Goal: Task Accomplishment & Management: Manage account settings

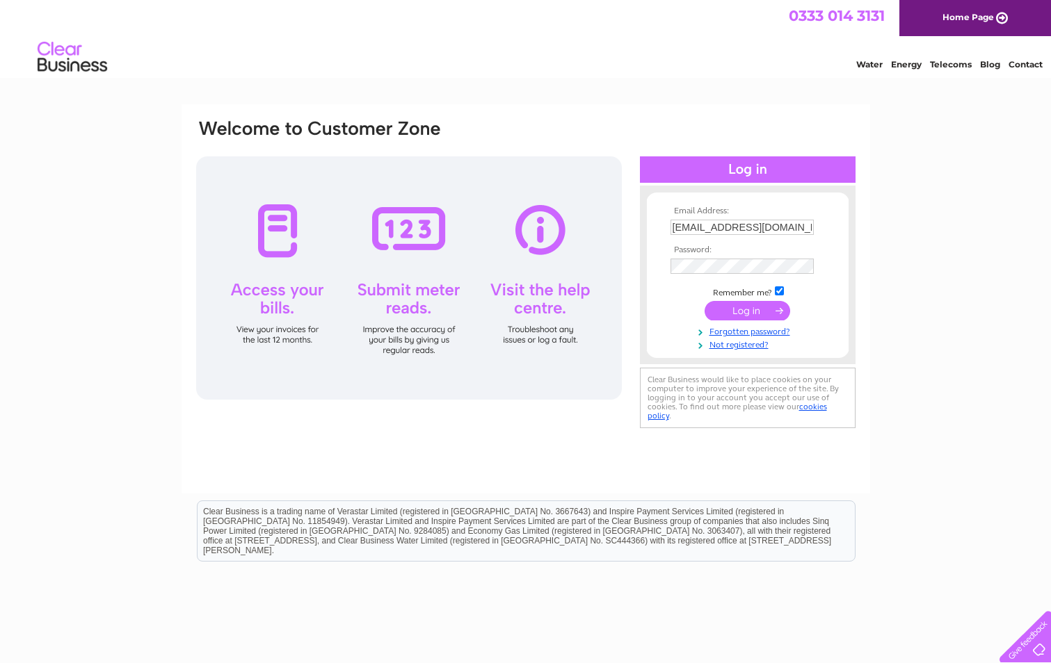
click at [806, 228] on input "[EMAIL_ADDRESS][DOMAIN_NAME]" at bounding box center [741, 227] width 143 height 15
type input "[PERSON_NAME][EMAIL_ADDRESS][DOMAIN_NAME]"
click at [767, 309] on input "submit" at bounding box center [748, 310] width 86 height 19
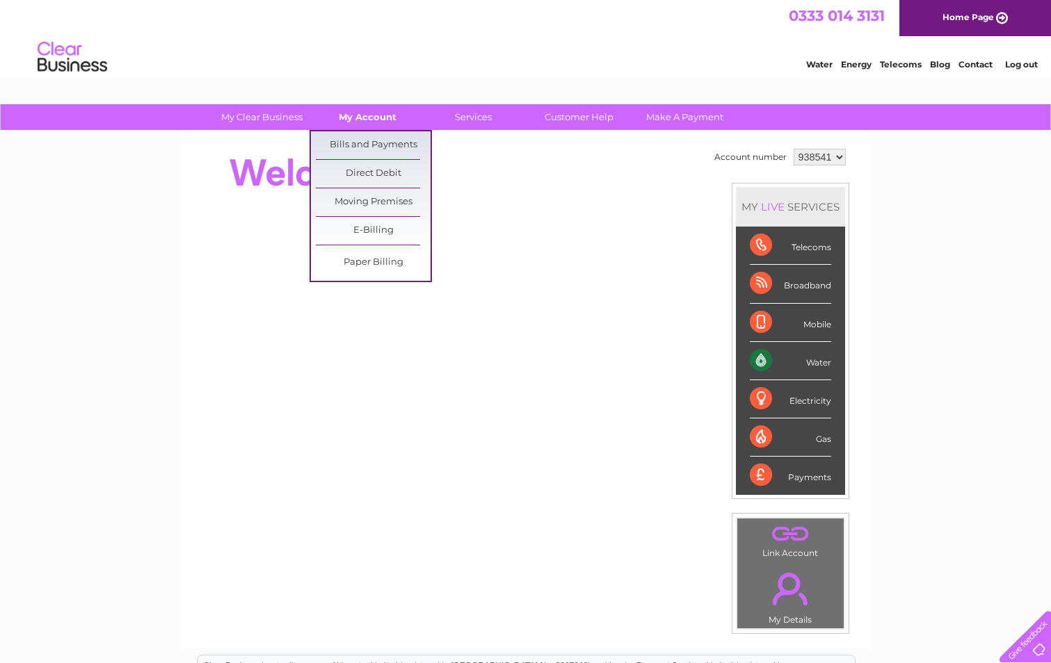
click at [364, 112] on link "My Account" at bounding box center [367, 117] width 115 height 26
click at [367, 143] on link "Bills and Payments" at bounding box center [373, 145] width 115 height 28
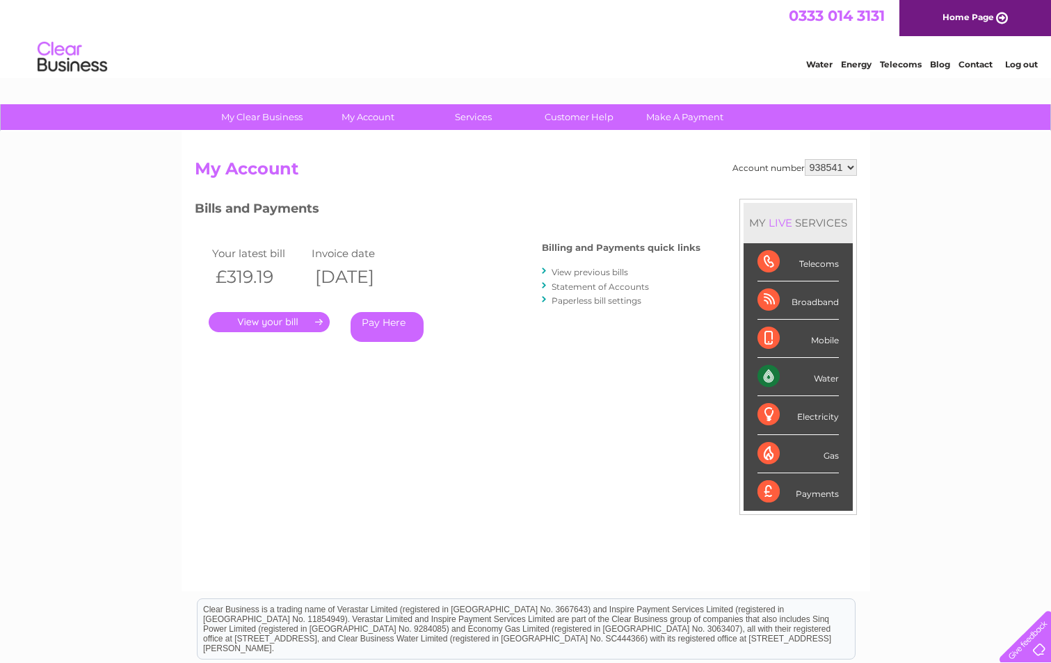
click at [274, 325] on link "." at bounding box center [269, 322] width 121 height 20
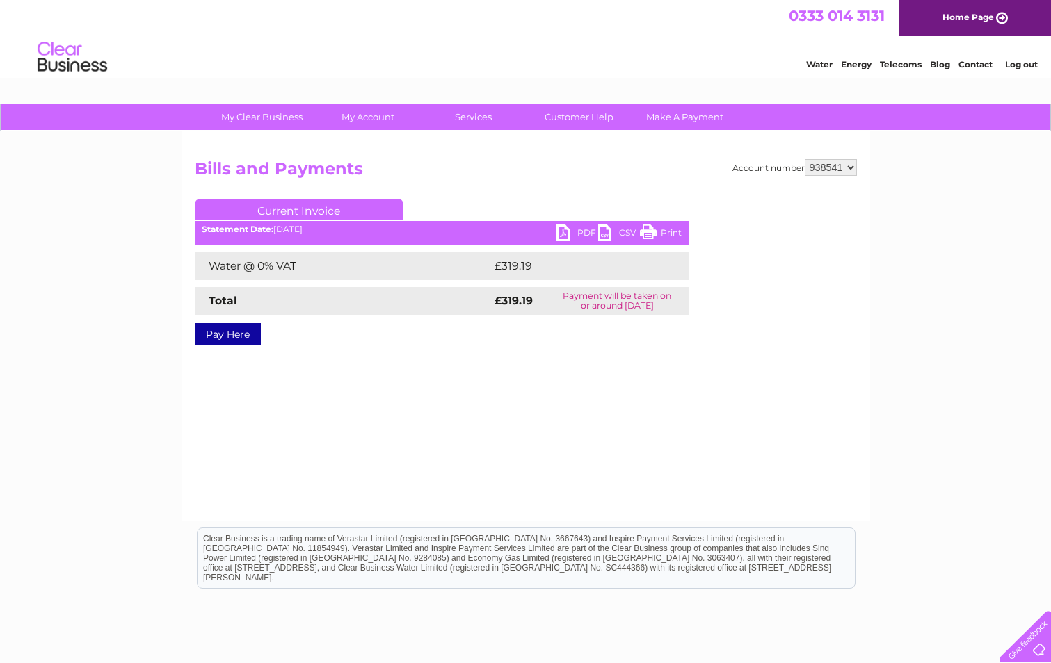
click at [588, 231] on link "PDF" at bounding box center [577, 235] width 42 height 20
